Goal: Use online tool/utility: Use online tool/utility

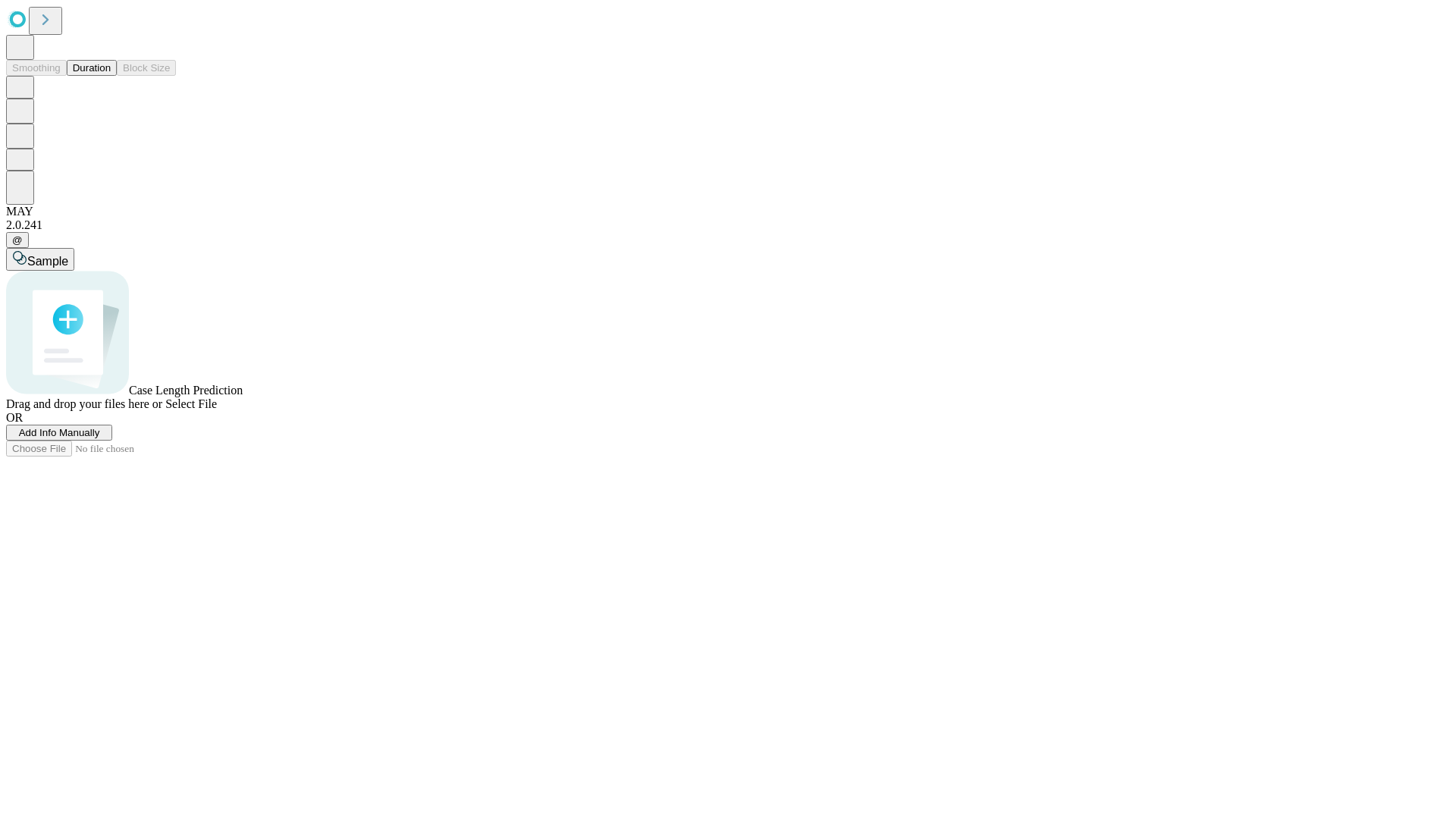
click at [110, 76] on button "Duration" at bounding box center [91, 68] width 50 height 16
click at [101, 438] on span "Add Info Manually" at bounding box center [60, 432] width 81 height 12
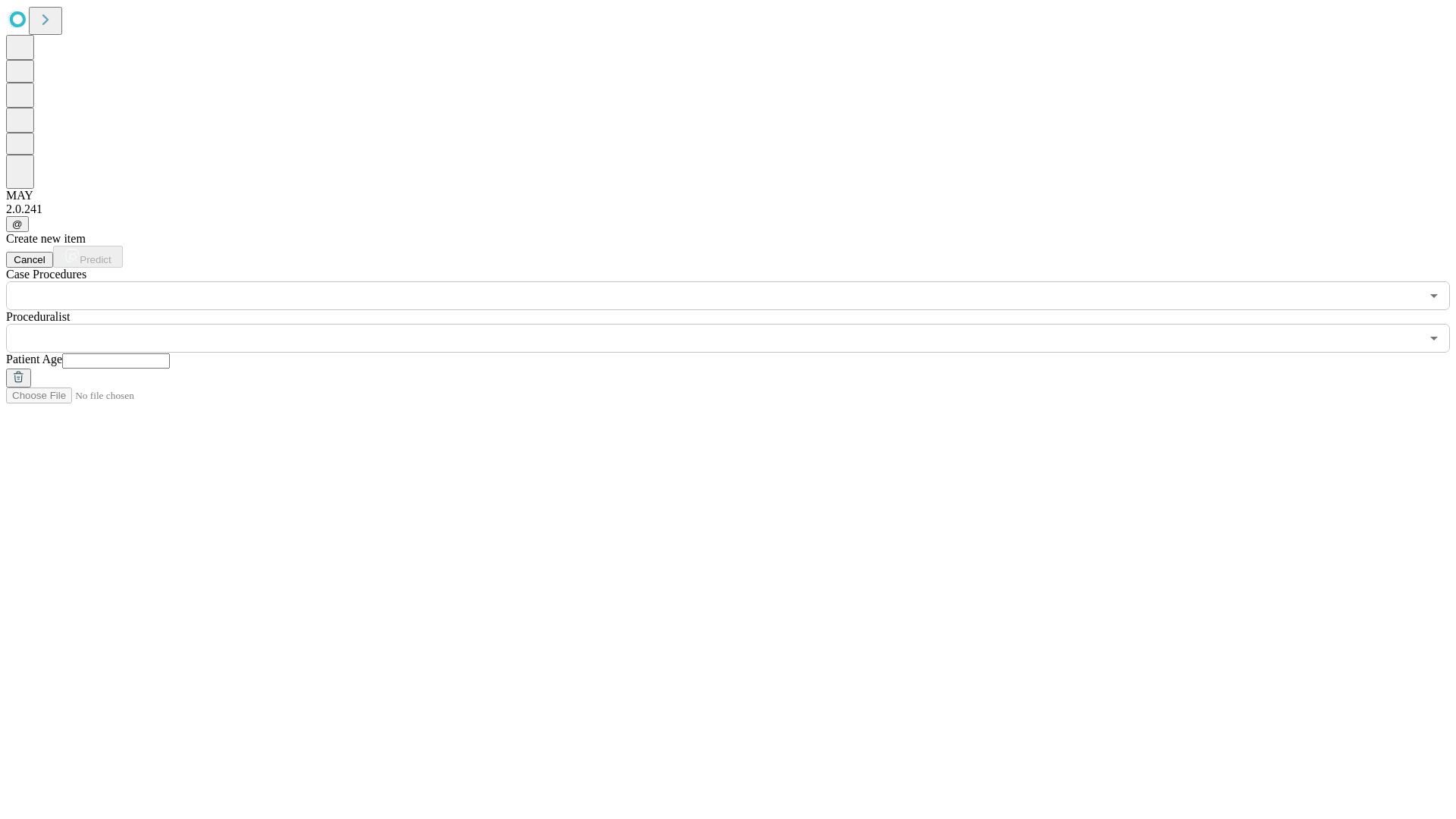
click at [170, 353] on input "text" at bounding box center [116, 361] width 108 height 15
type input "**"
click at [739, 324] on input "text" at bounding box center [714, 339] width 1414 height 29
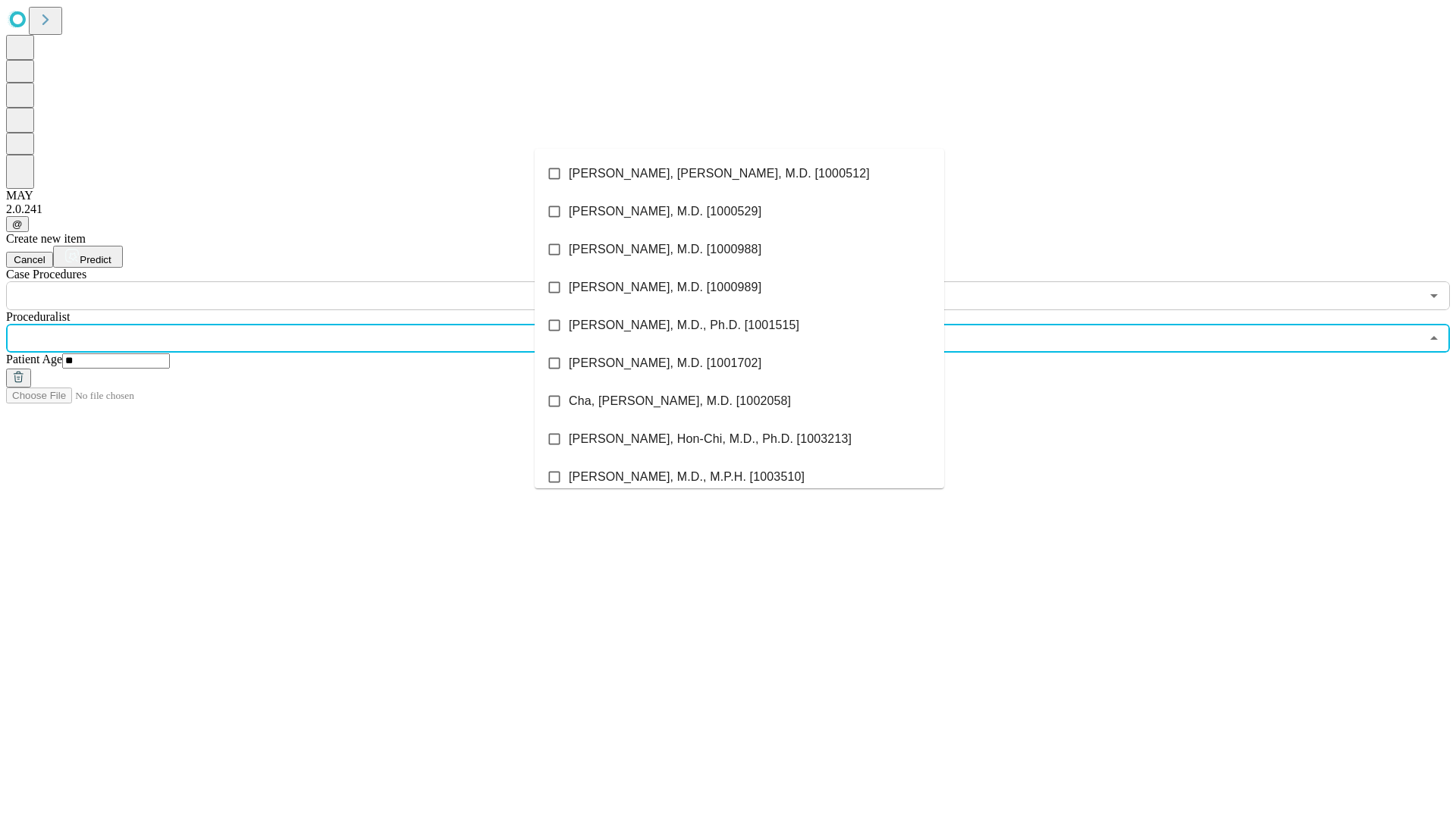
click at [739, 174] on li "[PERSON_NAME], [PERSON_NAME], M.D. [1000512]" at bounding box center [739, 174] width 409 height 38
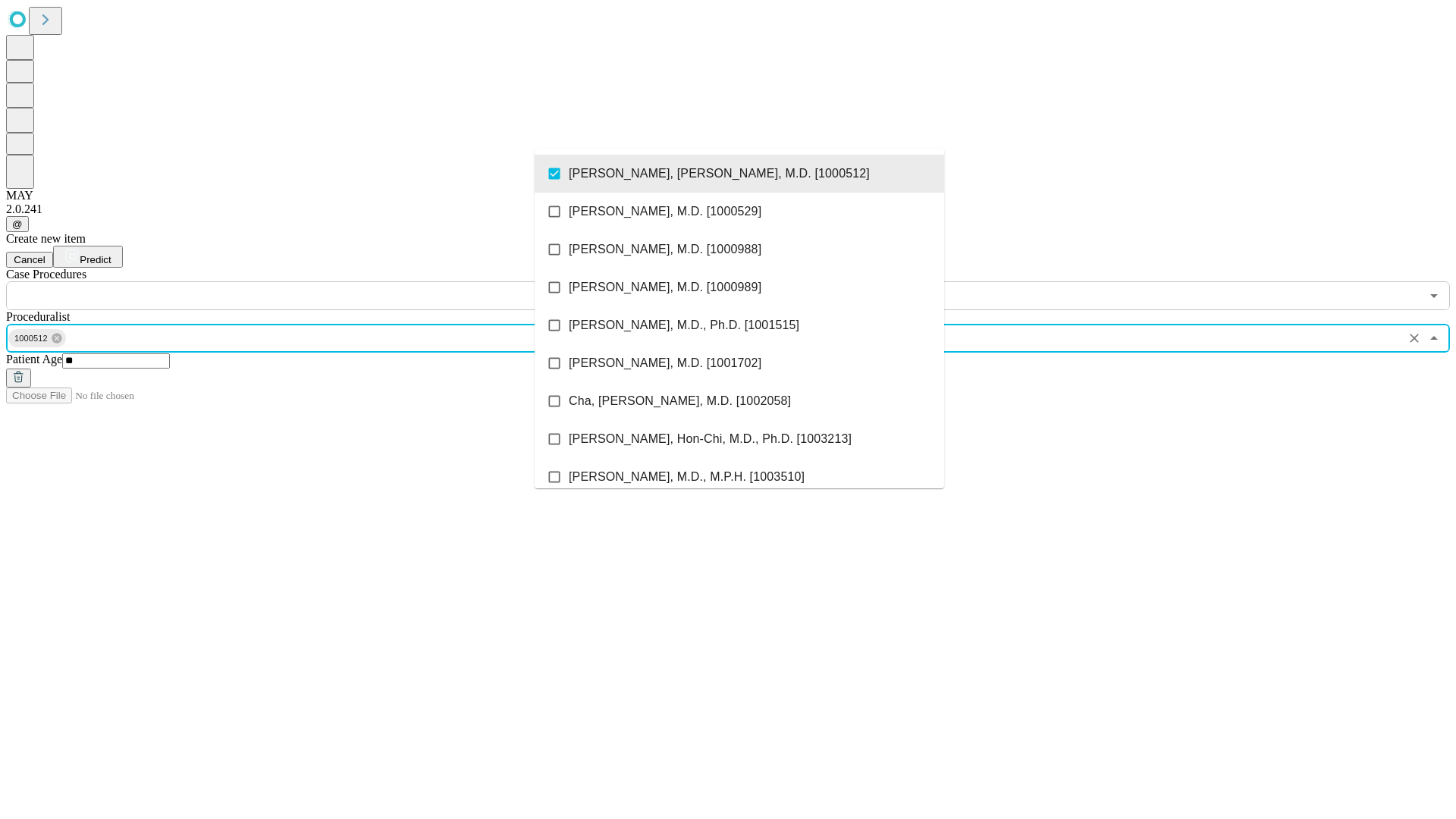
click at [319, 282] on input "text" at bounding box center [714, 296] width 1414 height 29
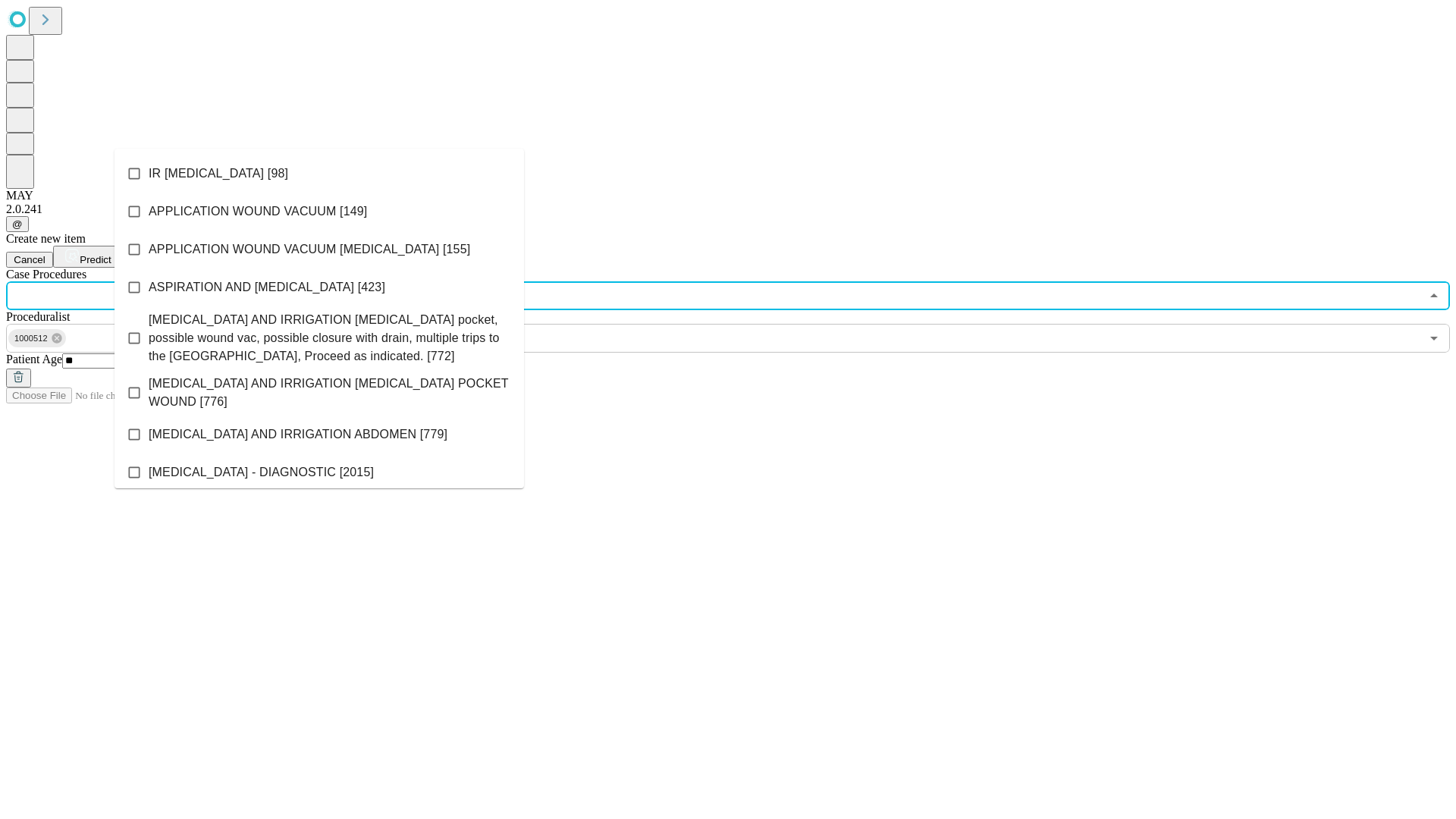
click at [320, 174] on li "IR [MEDICAL_DATA] [98]" at bounding box center [319, 174] width 409 height 38
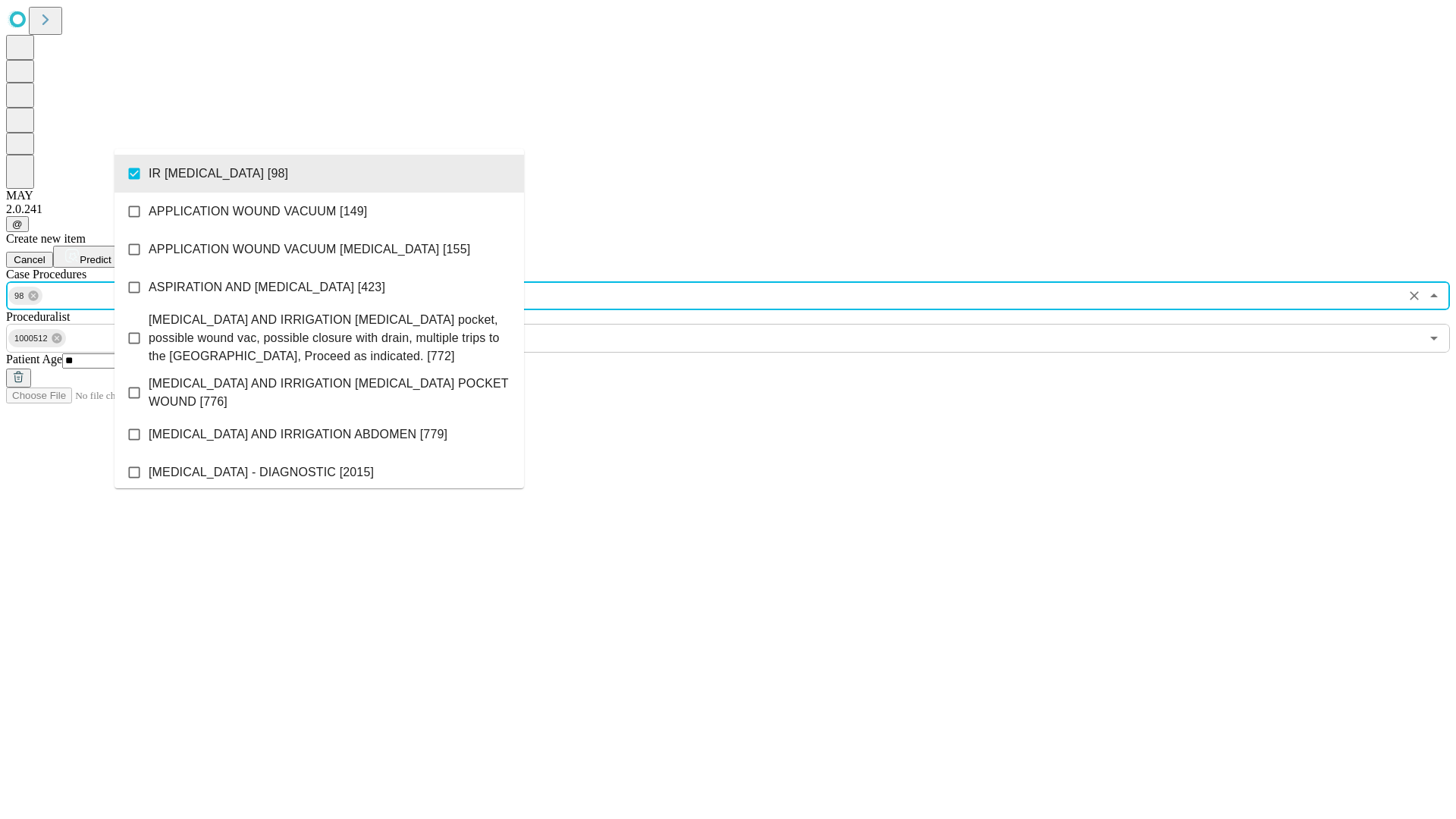
click at [110, 254] on span "Predict" at bounding box center [95, 259] width 31 height 12
